Goal: Task Accomplishment & Management: Manage account settings

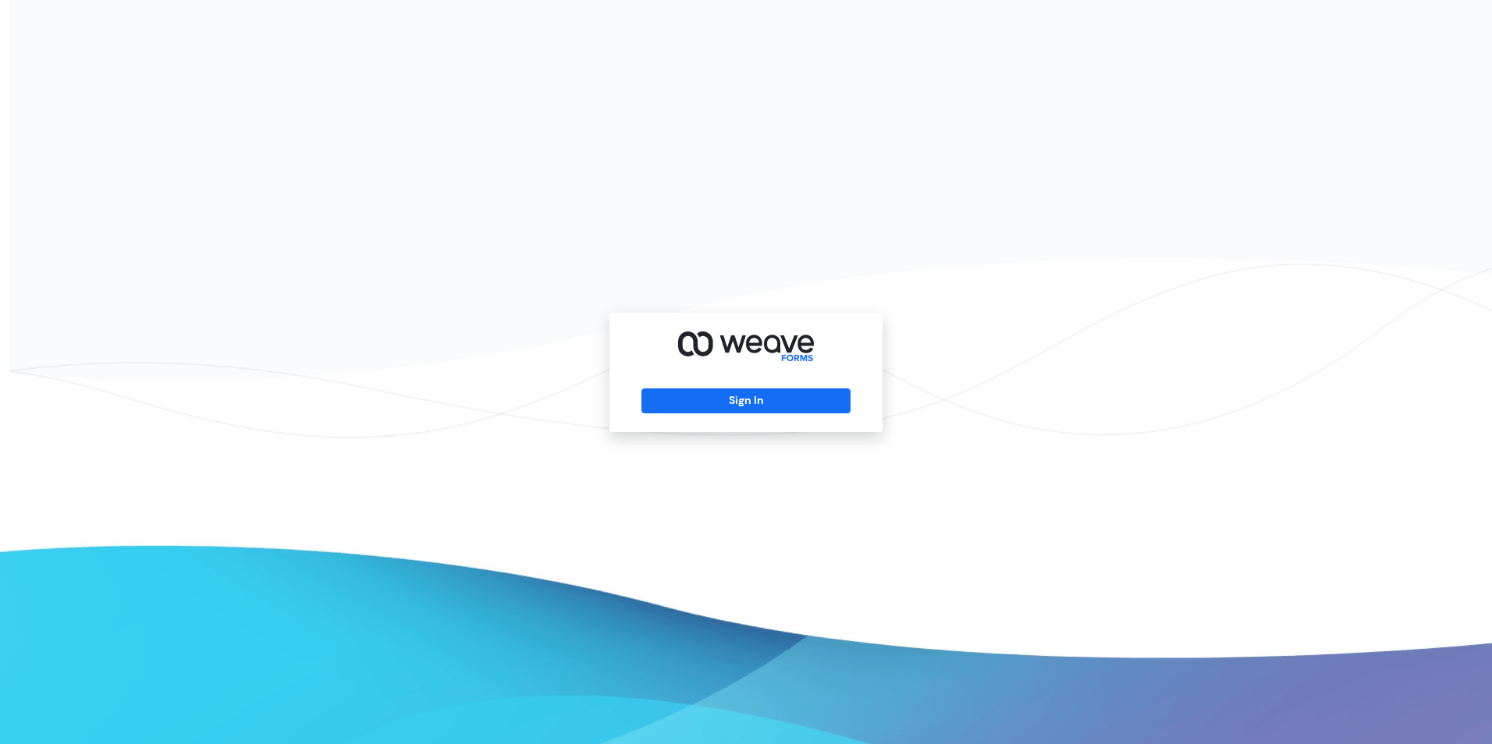
click at [969, 363] on div "Sign In" at bounding box center [746, 372] width 1492 height 744
click at [787, 400] on button "Sign In" at bounding box center [745, 401] width 208 height 25
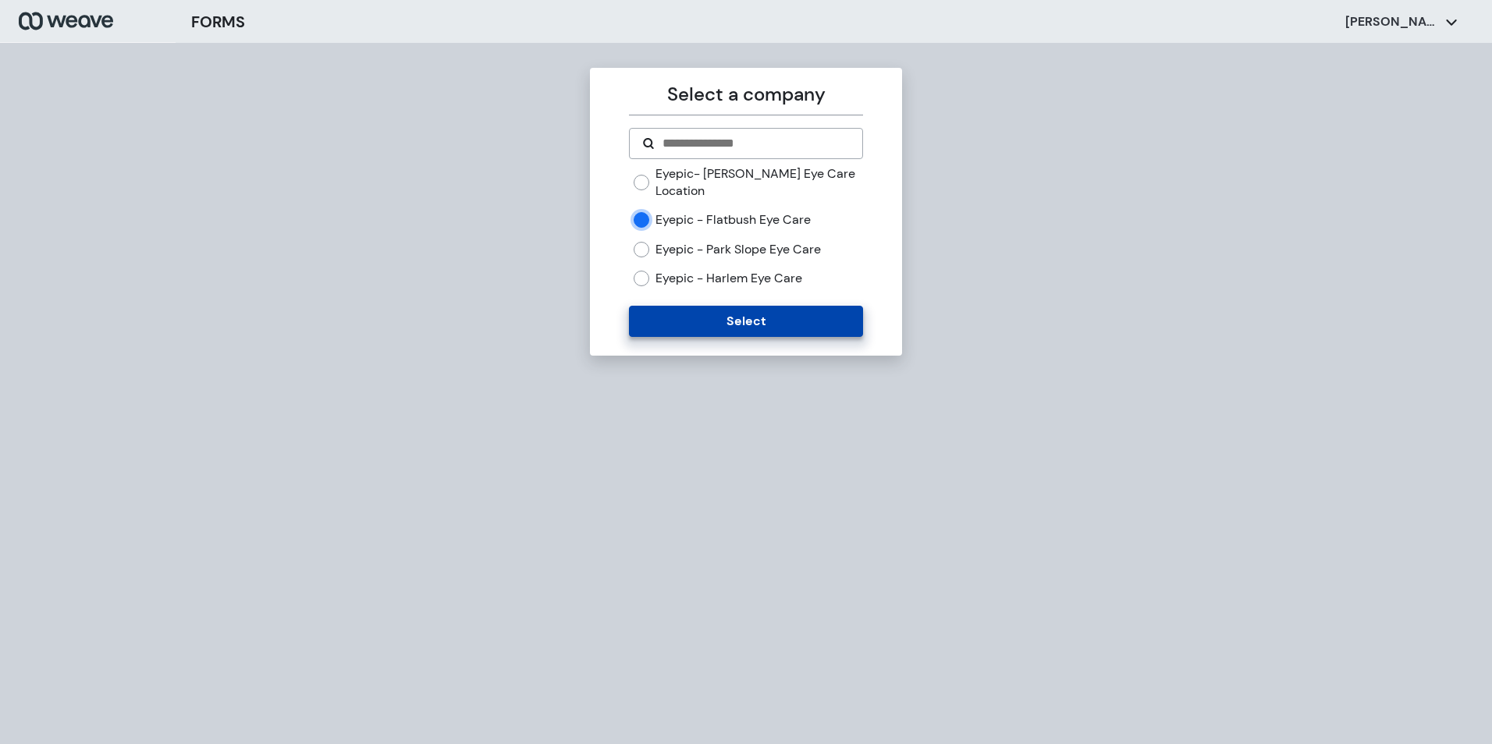
click at [729, 314] on button "Select" at bounding box center [745, 321] width 233 height 31
